Goal: Transaction & Acquisition: Purchase product/service

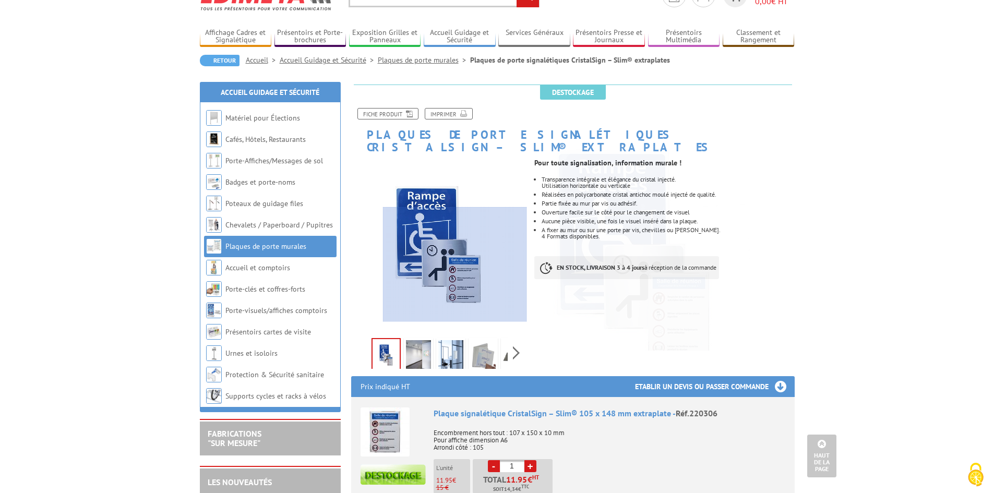
scroll to position [52, 0]
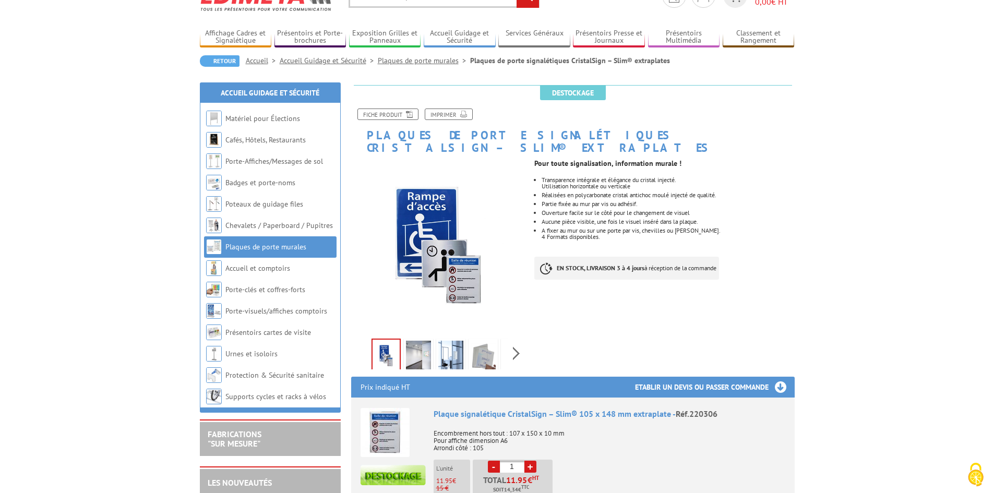
click at [511, 335] on div "Previous Next" at bounding box center [439, 353] width 176 height 37
click at [474, 347] on img at bounding box center [483, 357] width 25 height 32
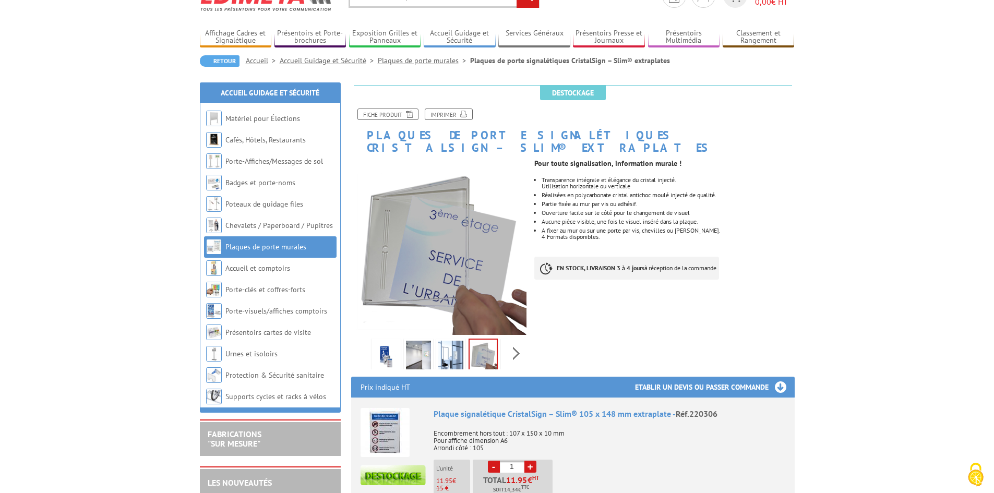
click at [447, 344] on img at bounding box center [450, 357] width 25 height 32
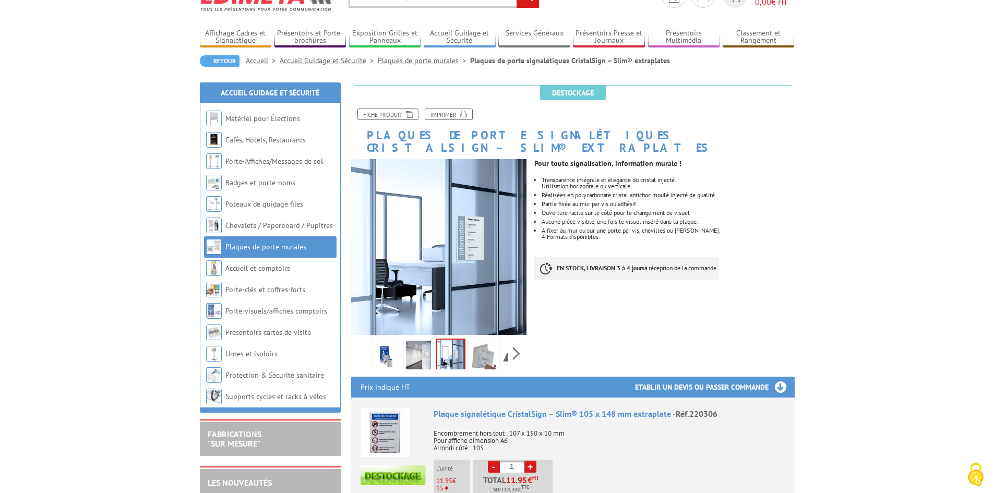
click at [428, 345] on img at bounding box center [418, 357] width 25 height 32
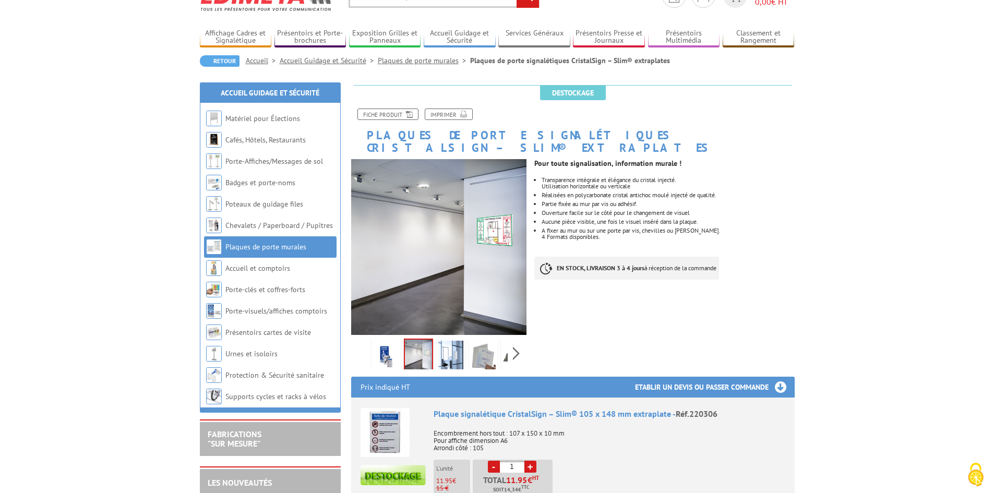
click at [385, 347] on img at bounding box center [386, 357] width 25 height 32
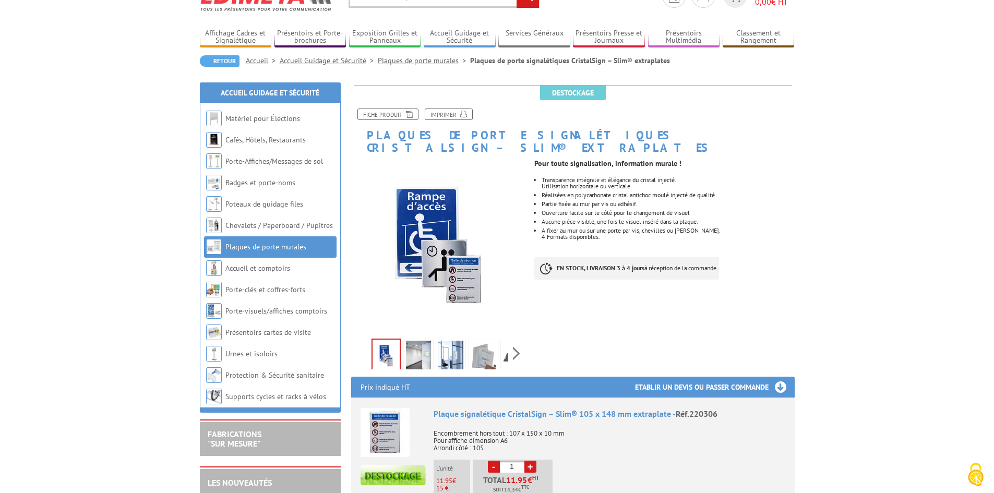
click at [403, 348] on li at bounding box center [418, 353] width 32 height 32
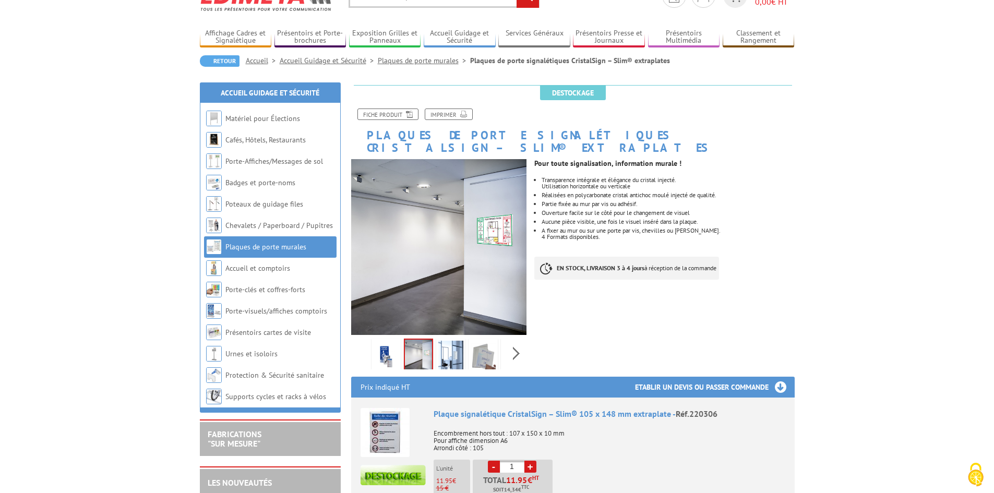
click at [448, 347] on img at bounding box center [450, 357] width 25 height 32
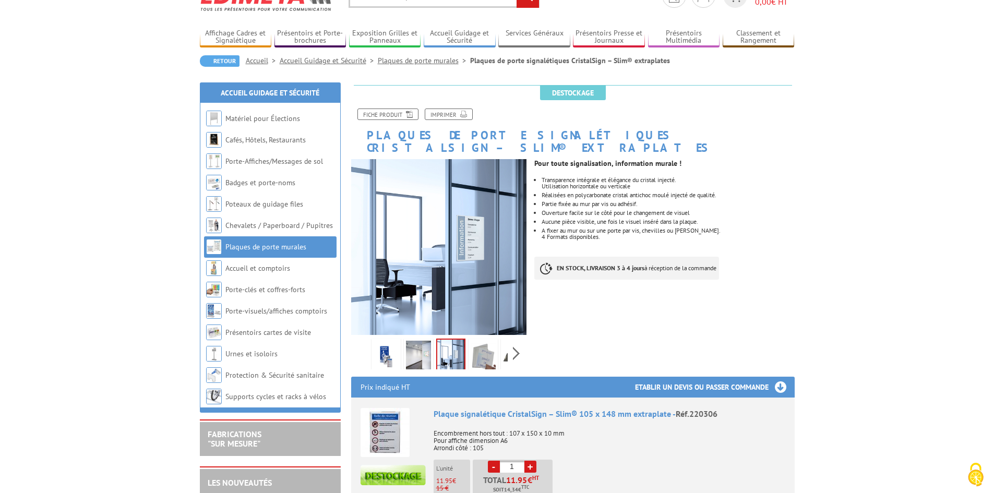
click at [497, 344] on link at bounding box center [483, 357] width 29 height 37
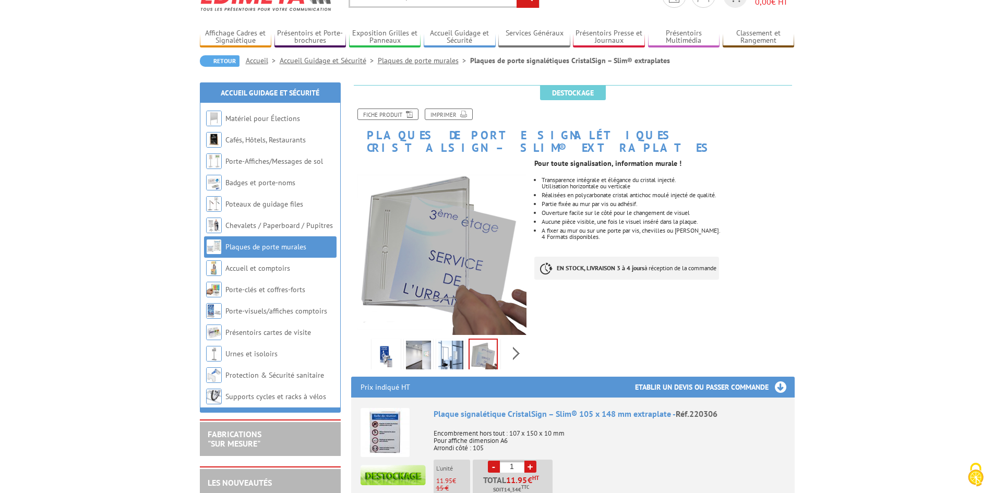
click at [254, 244] on link "Plaques de porte murales" at bounding box center [265, 246] width 81 height 9
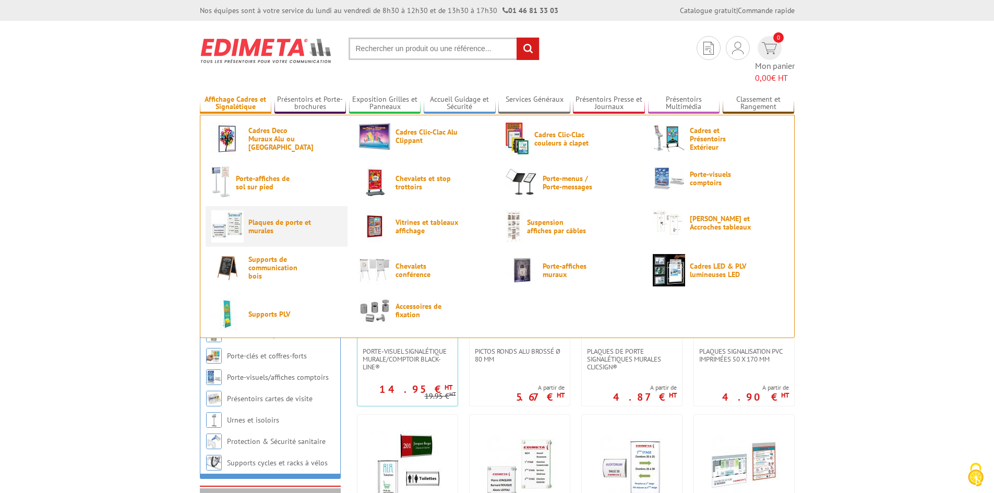
click at [265, 218] on span "Plaques de porte et murales" at bounding box center [279, 226] width 63 height 17
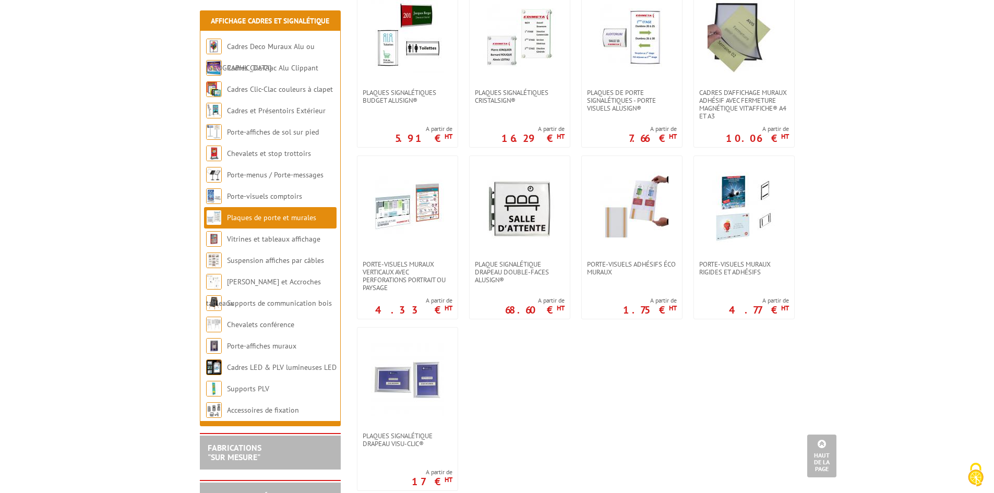
scroll to position [418, 0]
click at [734, 267] on span "Porte-visuels muraux rigides et adhésifs" at bounding box center [744, 267] width 90 height 16
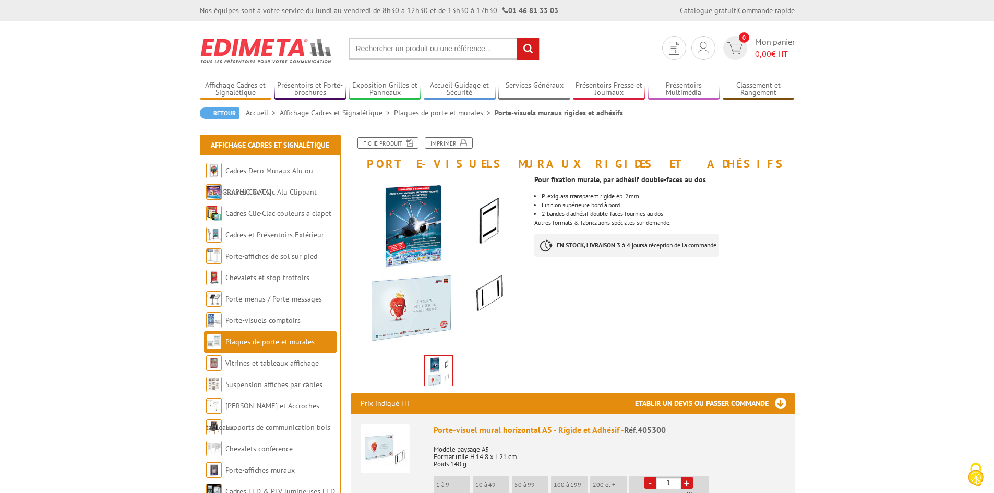
click at [435, 365] on img at bounding box center [438, 372] width 27 height 32
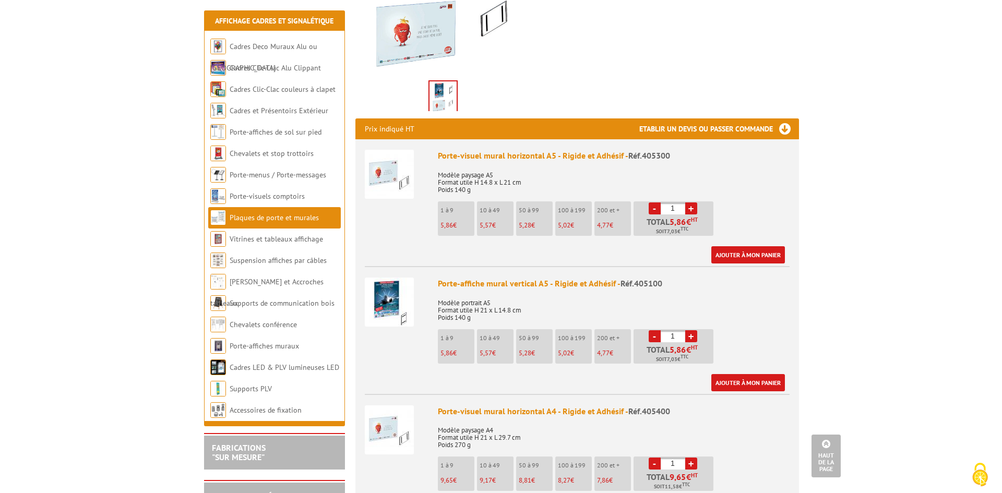
scroll to position [261, 0]
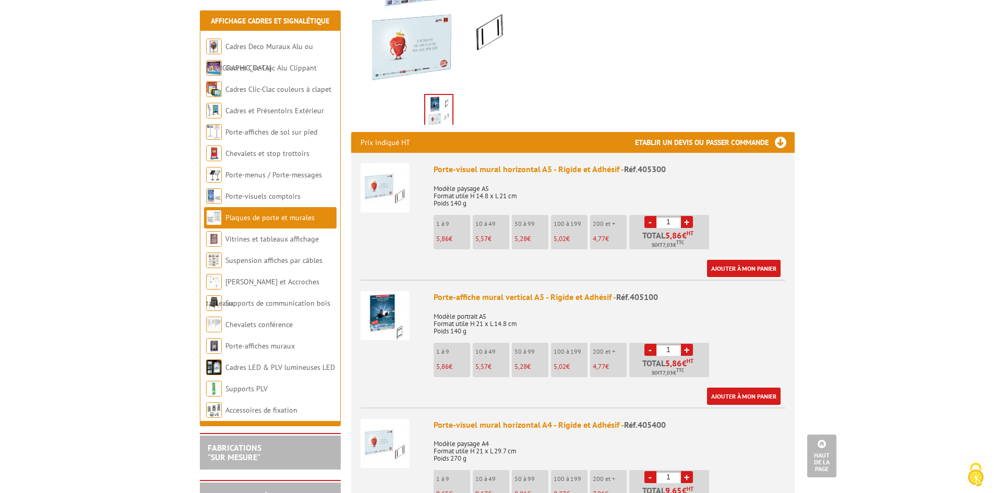
click at [391, 317] on img at bounding box center [385, 315] width 49 height 49
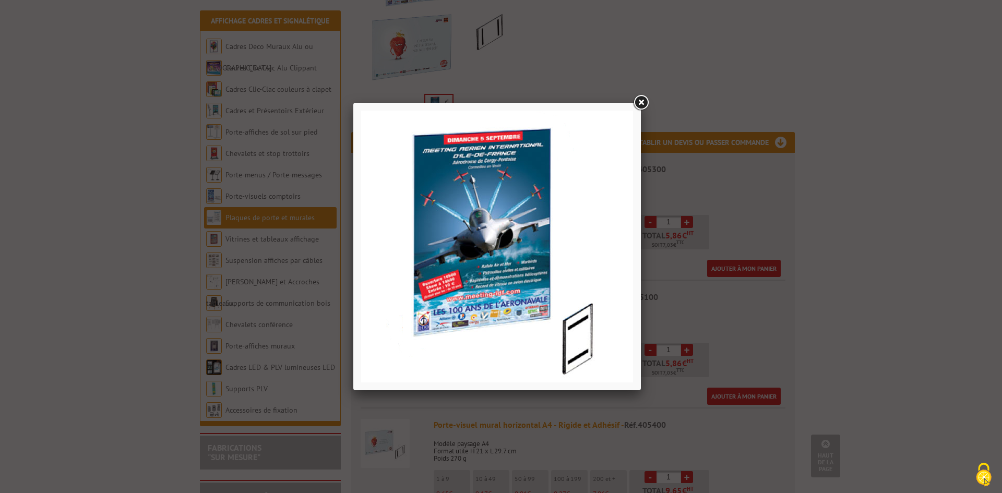
click at [578, 338] on img at bounding box center [497, 247] width 272 height 272
click at [478, 169] on img at bounding box center [497, 247] width 272 height 272
click at [637, 102] on link at bounding box center [641, 102] width 19 height 19
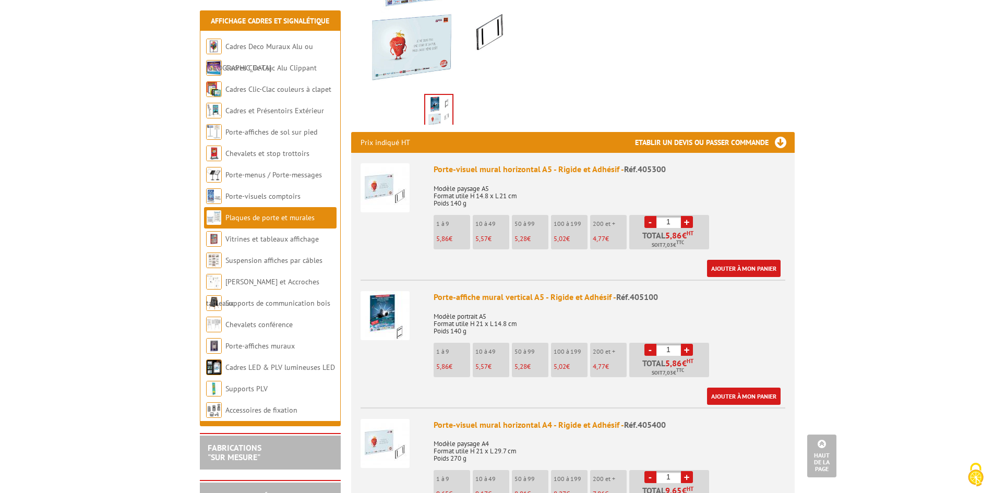
click at [442, 357] on li "1 à 9 5,86 €" at bounding box center [452, 360] width 37 height 34
click at [485, 297] on div "Porte-affiche mural vertical A5 - Rigide et Adhésif - Réf.405100" at bounding box center [610, 297] width 352 height 12
click at [650, 298] on span "Réf.405100" at bounding box center [637, 297] width 42 height 10
click at [743, 398] on link "Ajouter à mon panier" at bounding box center [744, 396] width 74 height 17
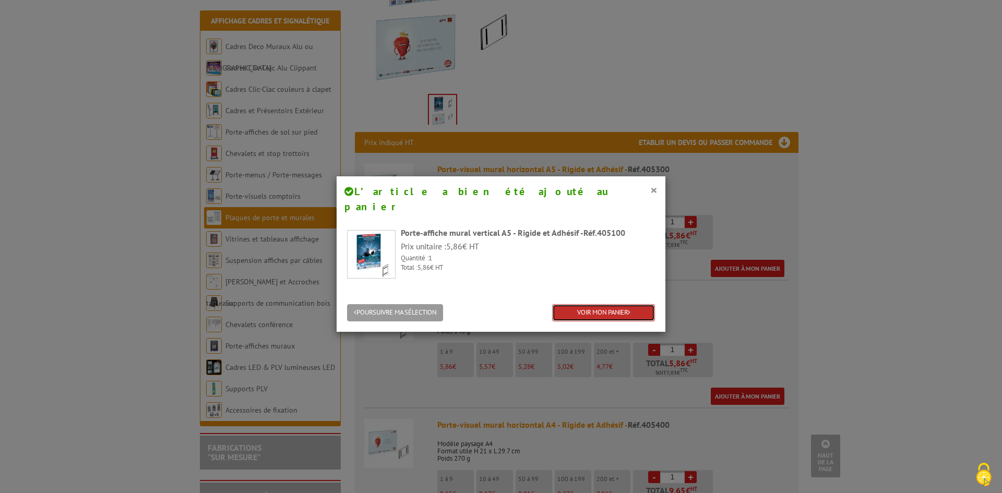
click at [594, 304] on link "VOIR MON PANIER" at bounding box center [603, 312] width 103 height 17
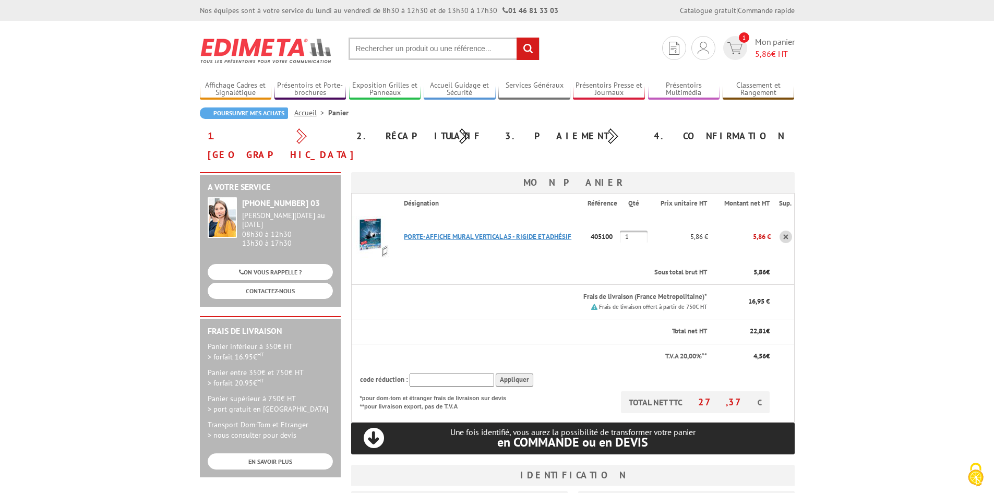
click at [433, 232] on link "PORTE-AFFICHE MURAL VERTICAL A5 - RIGIDE ET ADHéSIF" at bounding box center [488, 236] width 168 height 9
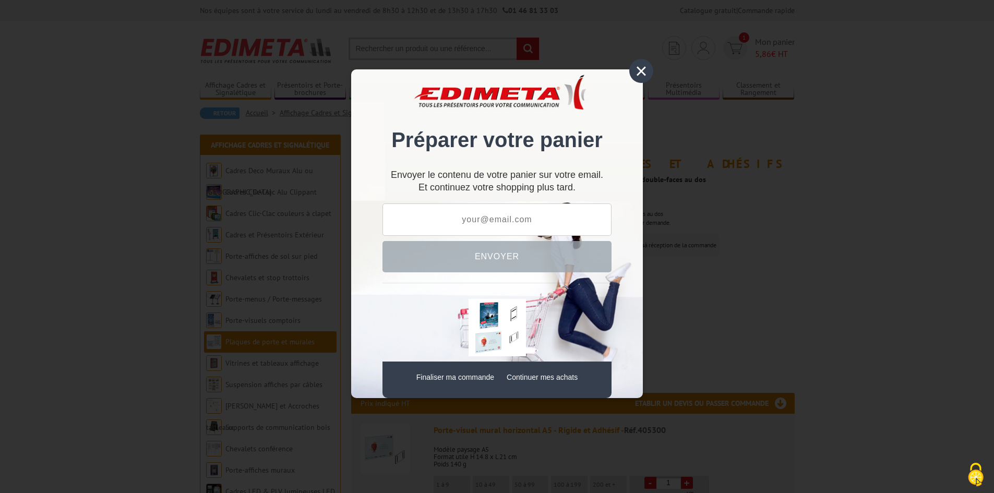
click at [642, 66] on div "×" at bounding box center [641, 71] width 24 height 24
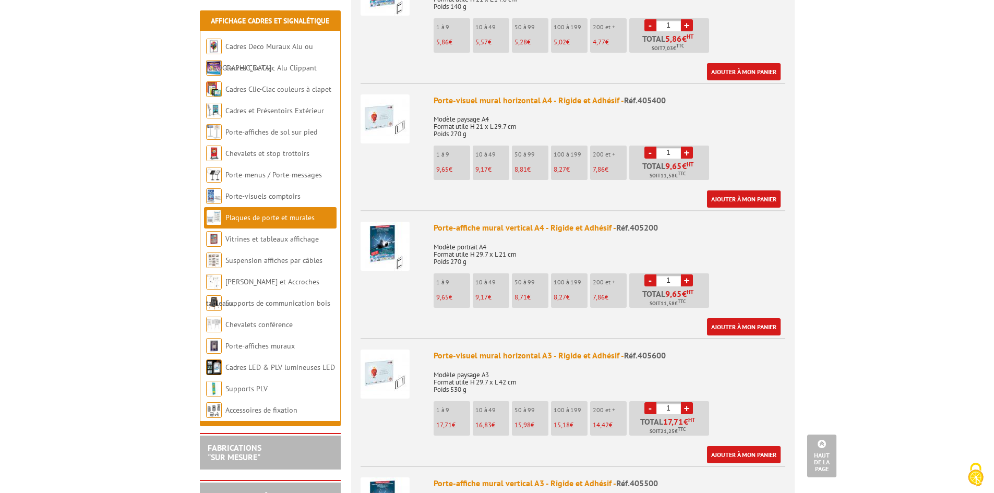
scroll to position [679, 0]
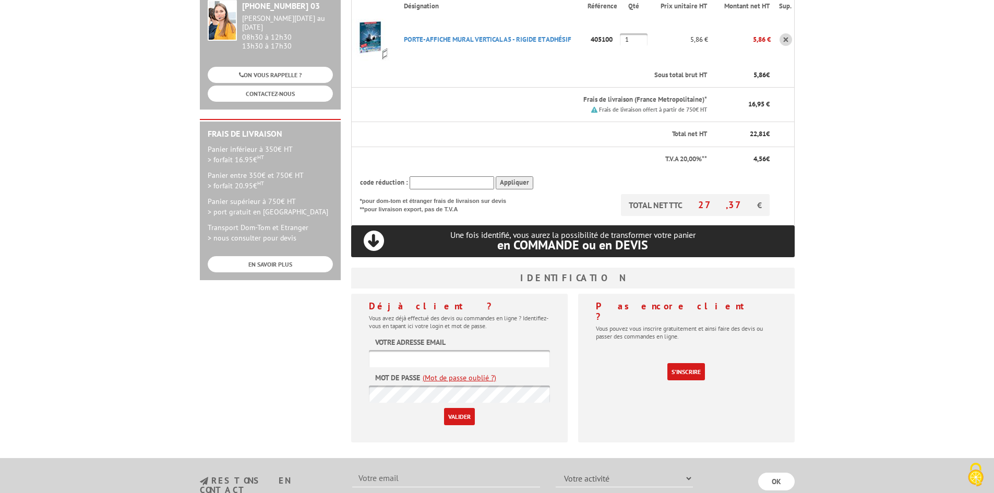
scroll to position [209, 0]
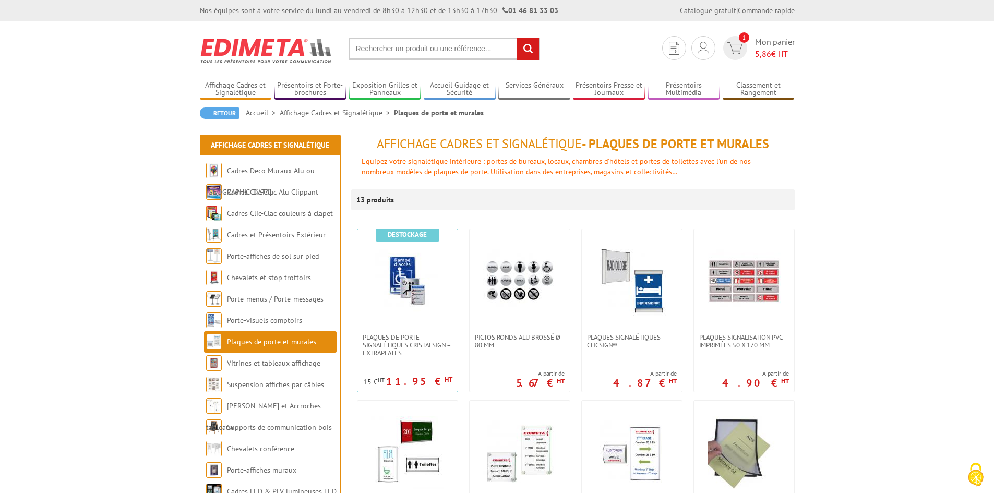
click at [431, 47] on input "text" at bounding box center [444, 49] width 191 height 22
click at [406, 52] on input "text" at bounding box center [444, 49] width 191 height 22
type input "cadre noir"
click at [517, 38] on input "rechercher" at bounding box center [528, 49] width 22 height 22
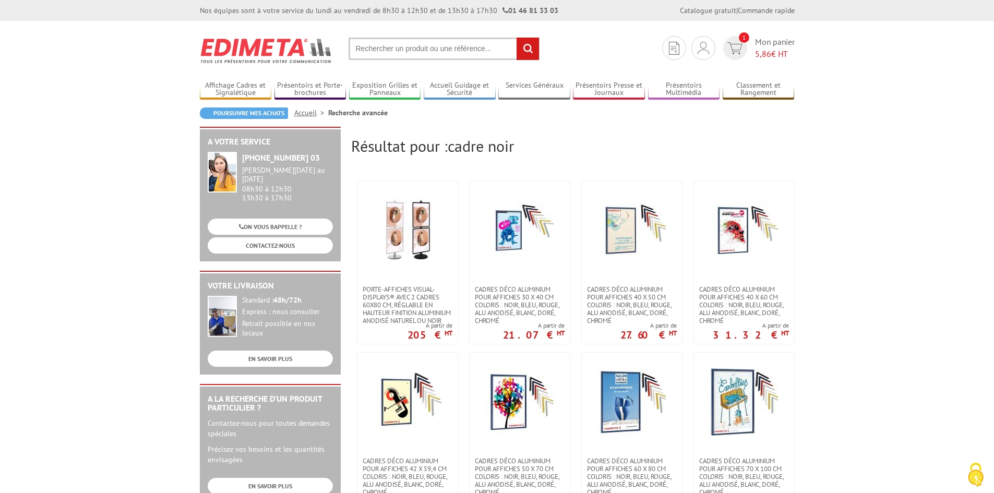
click at [424, 51] on input "text" at bounding box center [444, 49] width 191 height 22
type input "cadre noir A5"
click at [517, 38] on input "rechercher" at bounding box center [528, 49] width 22 height 22
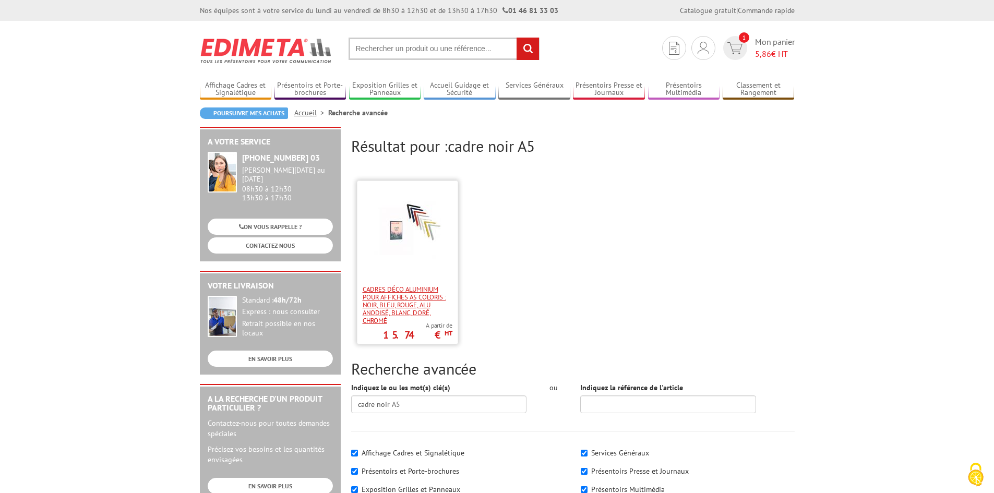
click at [411, 296] on span "Cadres déco aluminium pour affiches A5 Coloris : Noir, bleu, rouge, alu anodisé…" at bounding box center [408, 305] width 90 height 39
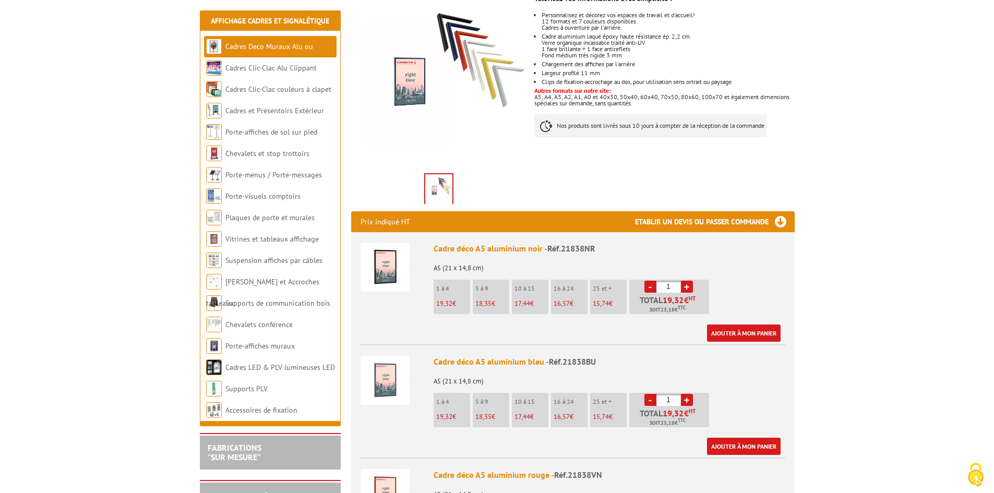
scroll to position [209, 0]
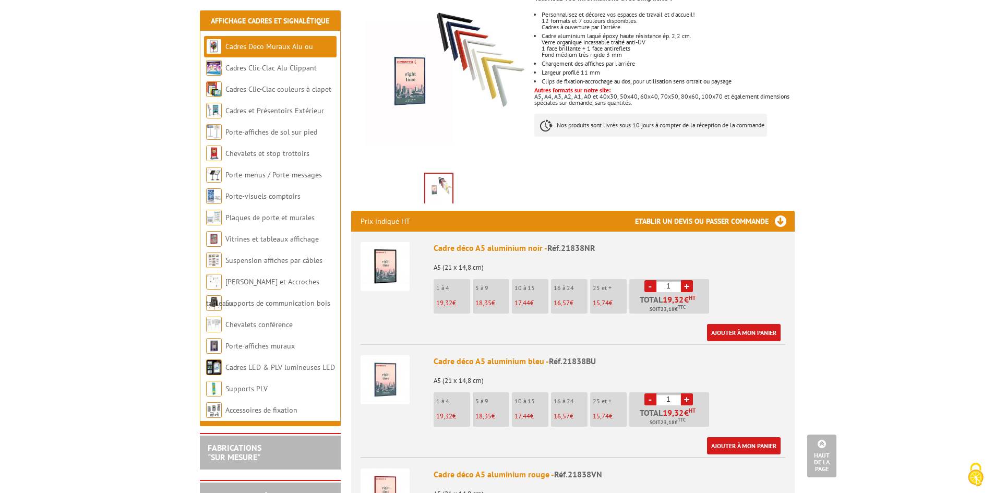
click at [447, 279] on li "1 à 4 19,32 €" at bounding box center [452, 296] width 37 height 34
click at [688, 280] on link "+" at bounding box center [687, 286] width 12 height 12
type input "3"
click at [492, 242] on div "Cadre déco A5 aluminium noir - Réf.21838NR" at bounding box center [610, 248] width 352 height 12
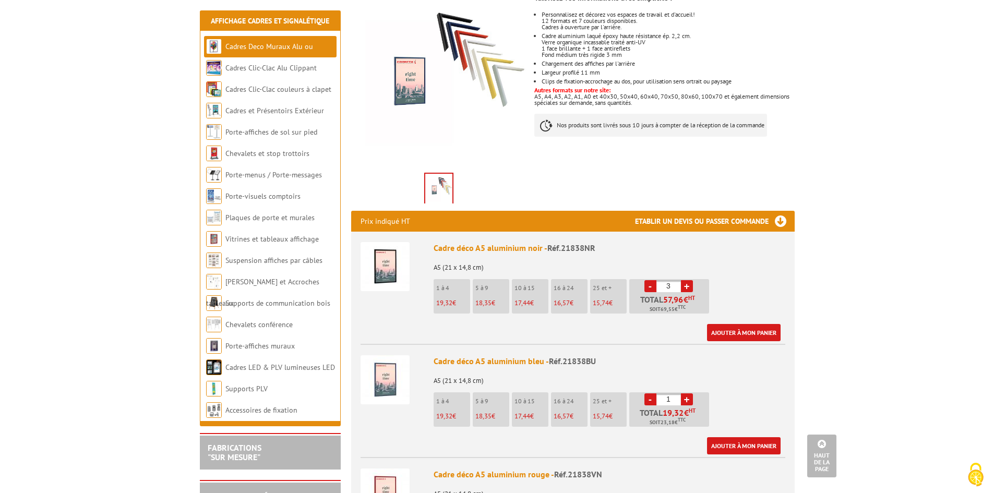
click at [379, 256] on img at bounding box center [385, 266] width 49 height 49
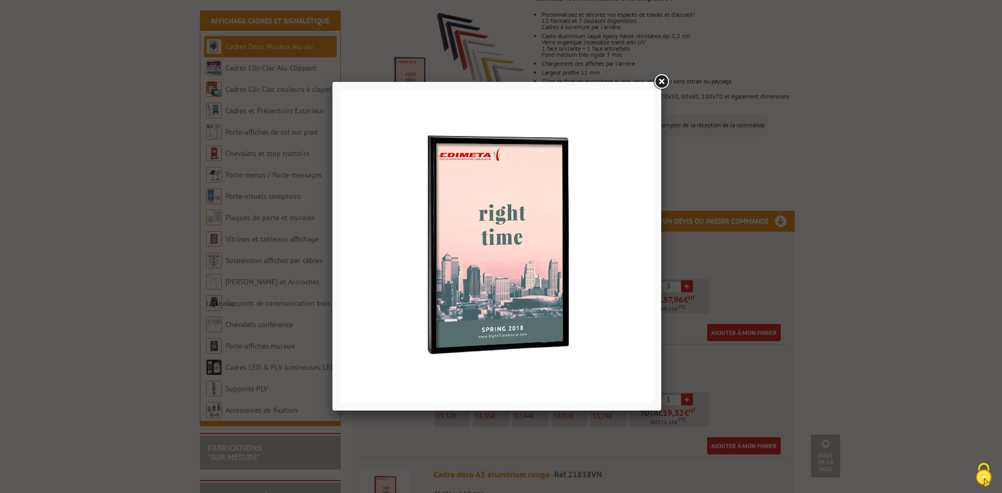
click at [660, 81] on link at bounding box center [661, 82] width 19 height 19
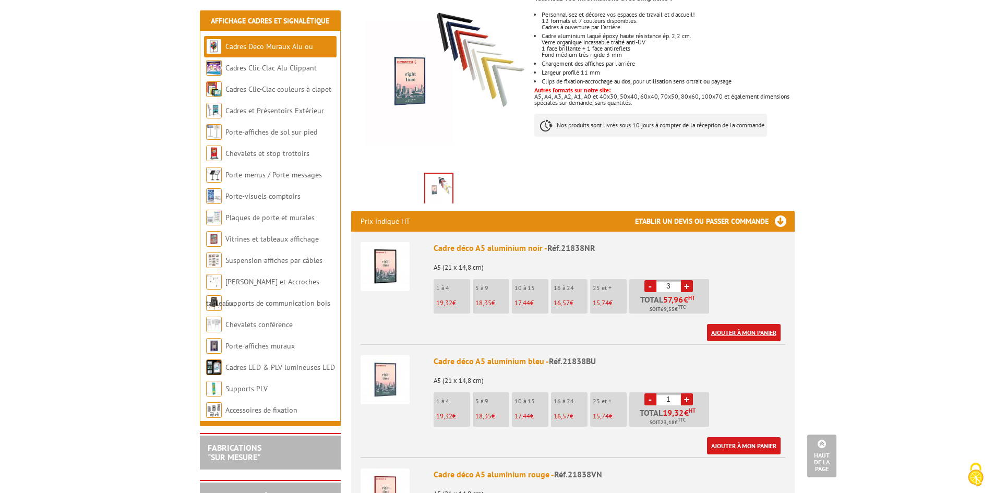
click at [740, 324] on link "Ajouter à mon panier" at bounding box center [744, 332] width 74 height 17
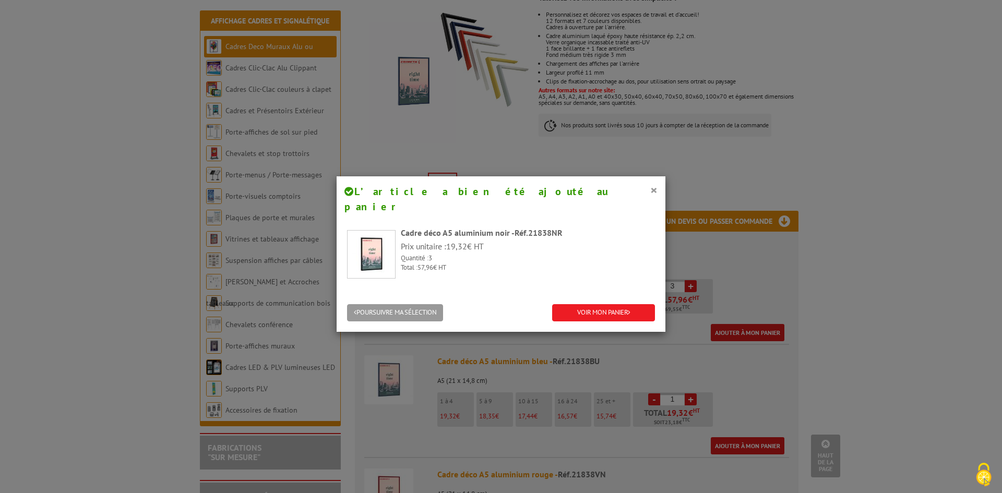
click at [441, 227] on div "Cadre déco A5 aluminium noir - Réf.21838NR" at bounding box center [528, 233] width 254 height 12
click at [650, 191] on button "×" at bounding box center [653, 190] width 7 height 14
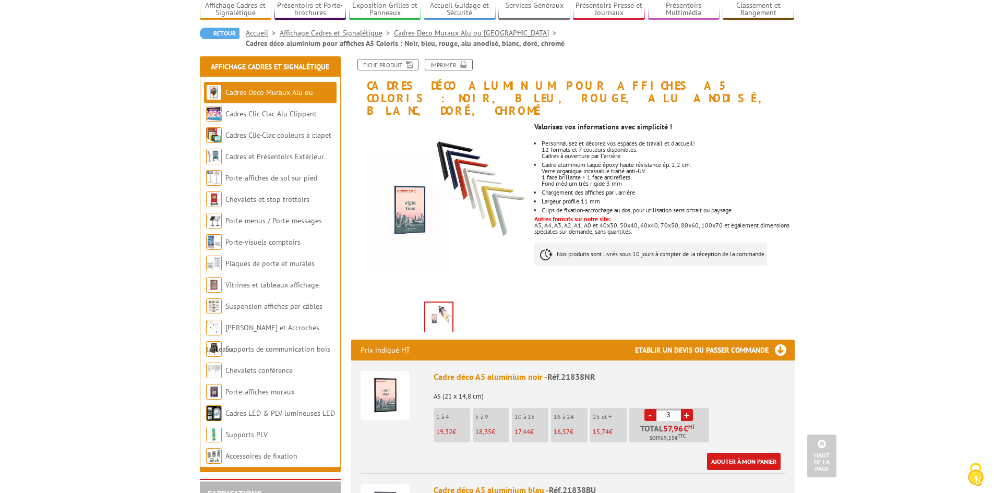
scroll to position [0, 0]
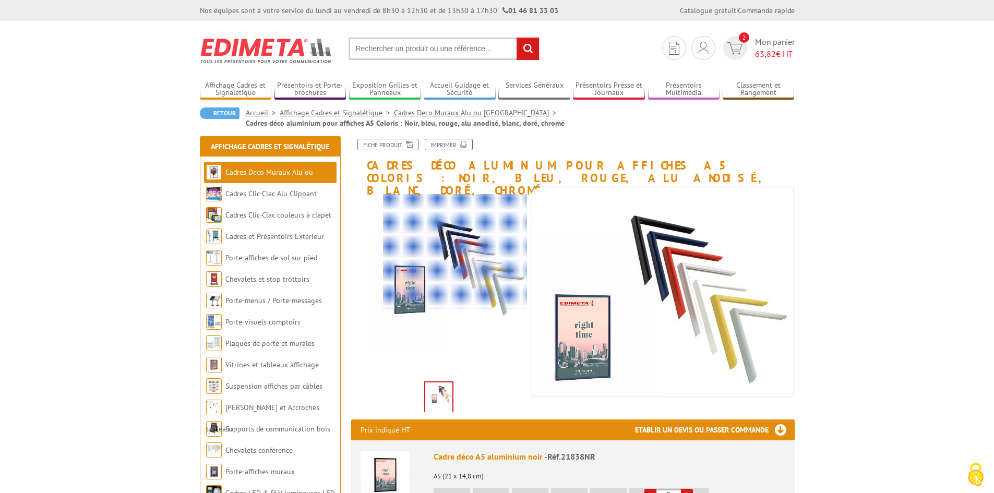
click at [480, 252] on div at bounding box center [455, 251] width 144 height 115
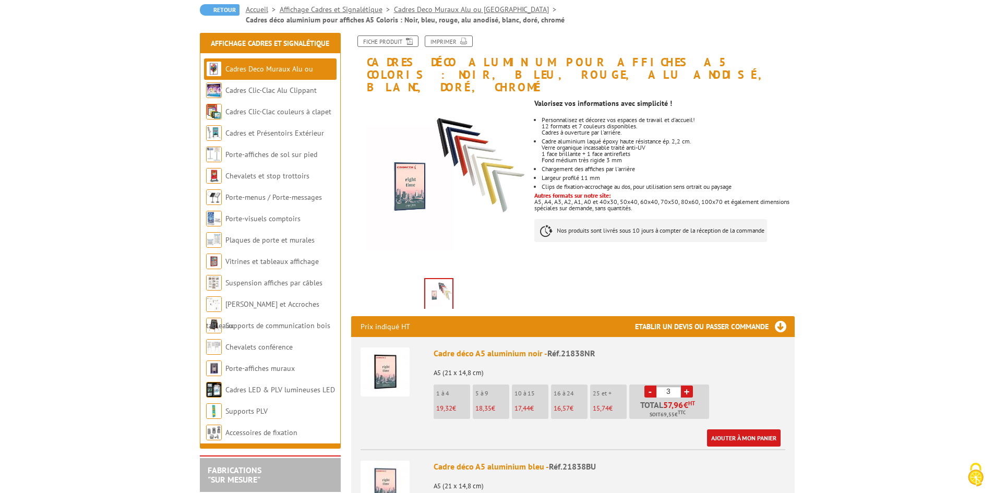
scroll to position [104, 0]
